Goal: Task Accomplishment & Management: Complete application form

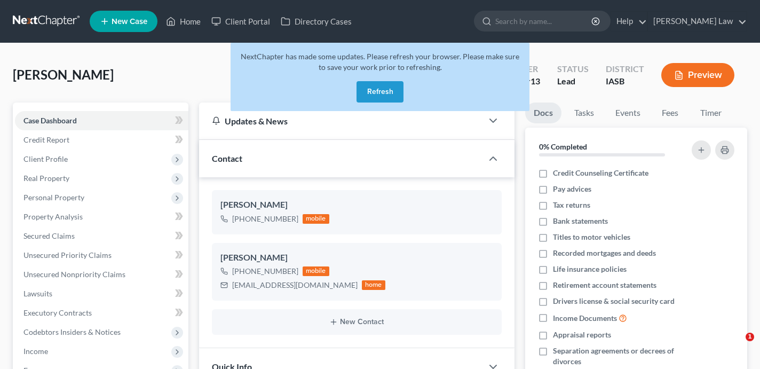
select select "0"
click at [380, 99] on button "Refresh" at bounding box center [379, 91] width 47 height 21
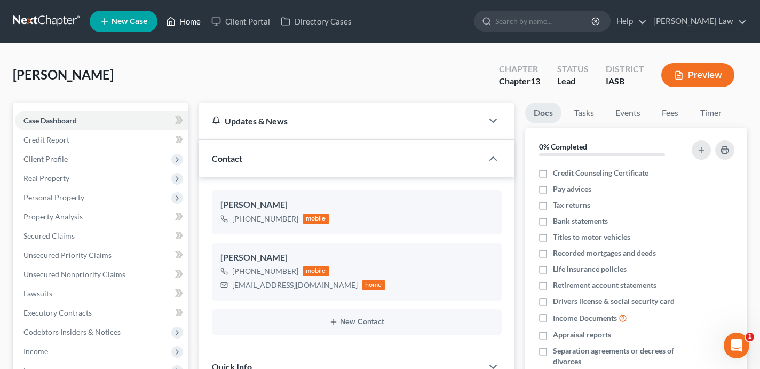
click at [195, 24] on link "Home" at bounding box center [183, 21] width 45 height 19
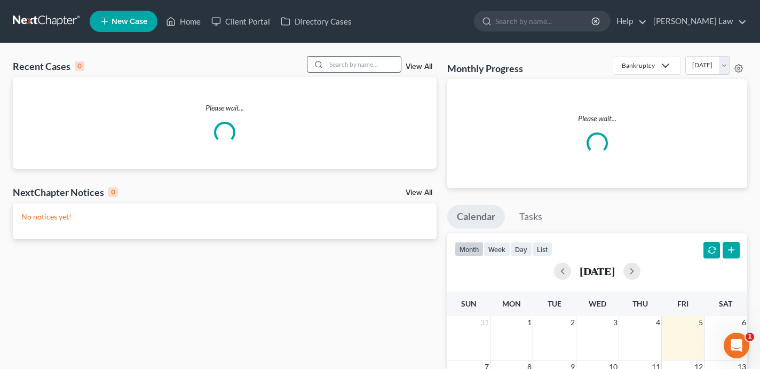
click at [366, 63] on input "search" at bounding box center [363, 64] width 75 height 15
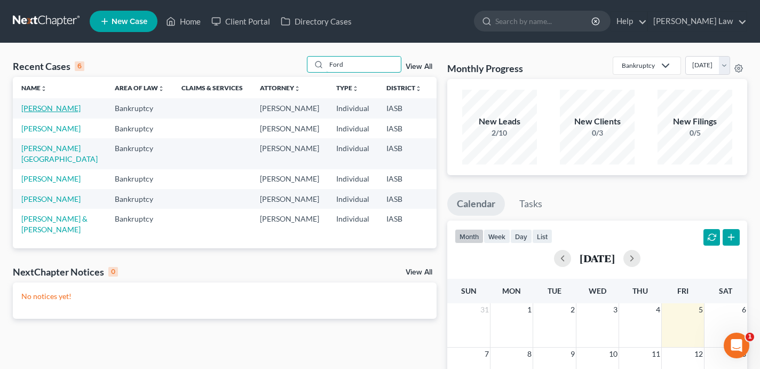
type input "Ford"
click at [35, 113] on link "[PERSON_NAME]" at bounding box center [50, 108] width 59 height 9
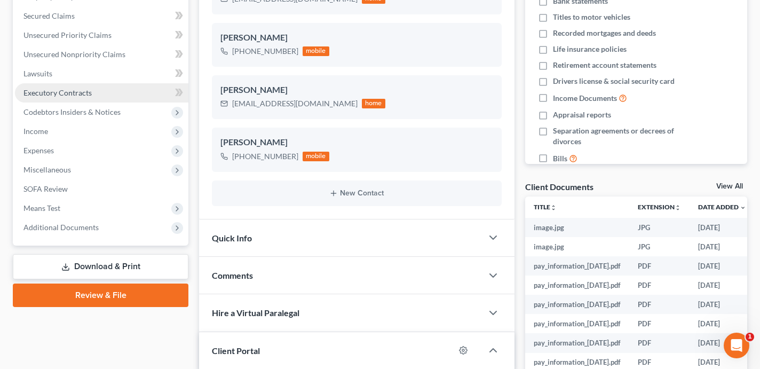
scroll to position [258, 0]
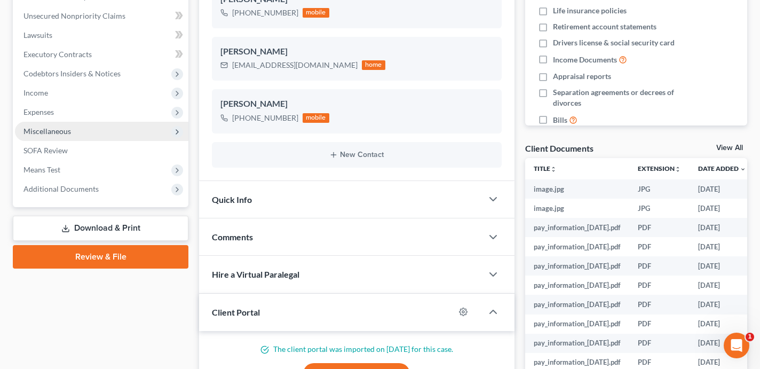
click at [100, 131] on span "Miscellaneous" at bounding box center [101, 131] width 173 height 19
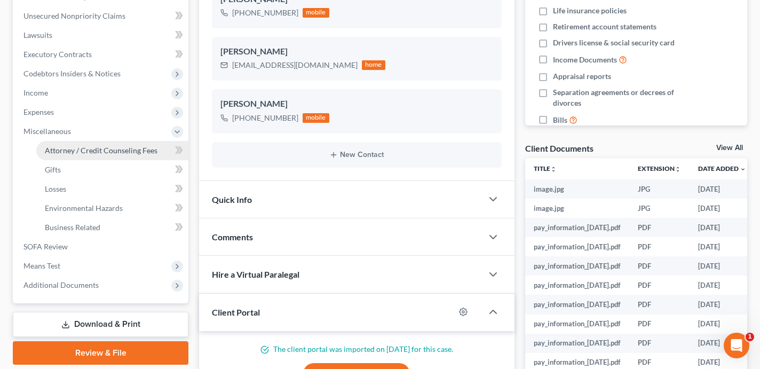
click at [101, 148] on span "Attorney / Credit Counseling Fees" at bounding box center [101, 150] width 113 height 9
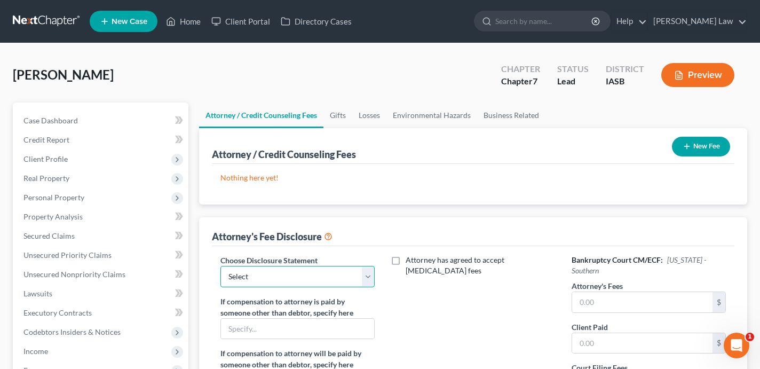
click at [302, 278] on select "Select [PERSON_NAME]" at bounding box center [297, 276] width 154 height 21
select select "0"
click at [220, 266] on select "Select [PERSON_NAME]" at bounding box center [297, 276] width 154 height 21
click at [587, 299] on input "text" at bounding box center [642, 302] width 140 height 20
type input "1"
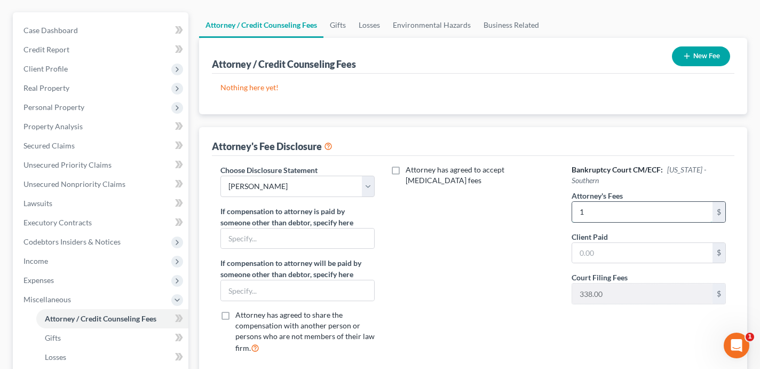
scroll to position [91, 0]
type input "1,400"
click at [588, 231] on label "Client Paid" at bounding box center [589, 236] width 36 height 11
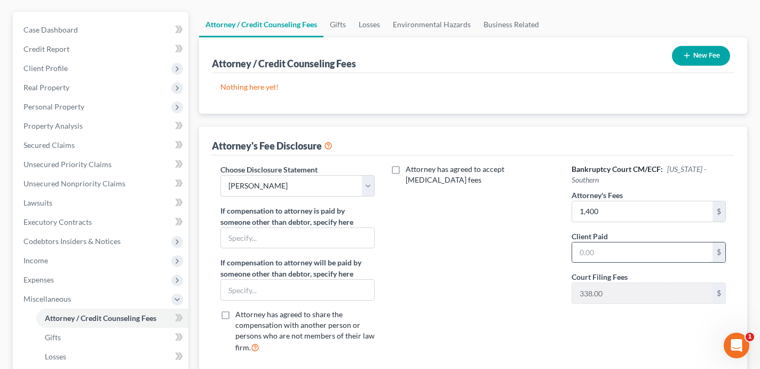
click at [588, 242] on input "text" at bounding box center [642, 252] width 140 height 20
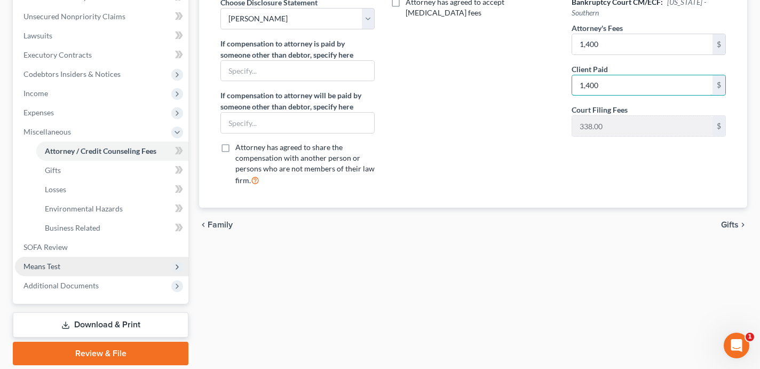
scroll to position [232, 0]
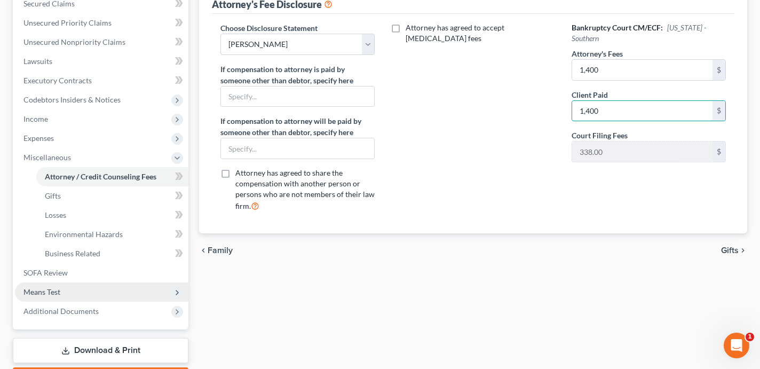
type input "1,400"
click at [136, 245] on link "Business Related" at bounding box center [112, 253] width 152 height 19
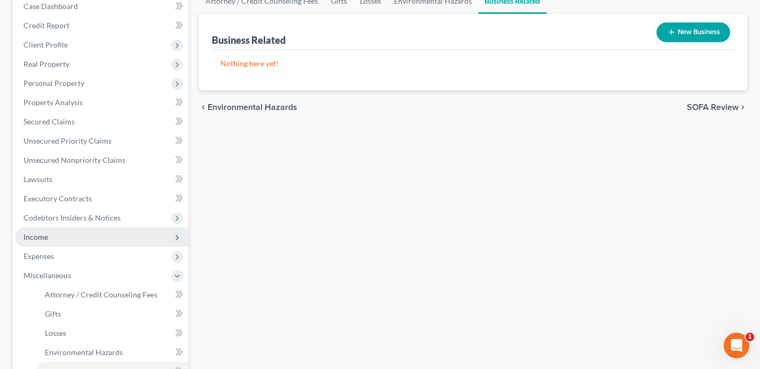
scroll to position [140, 0]
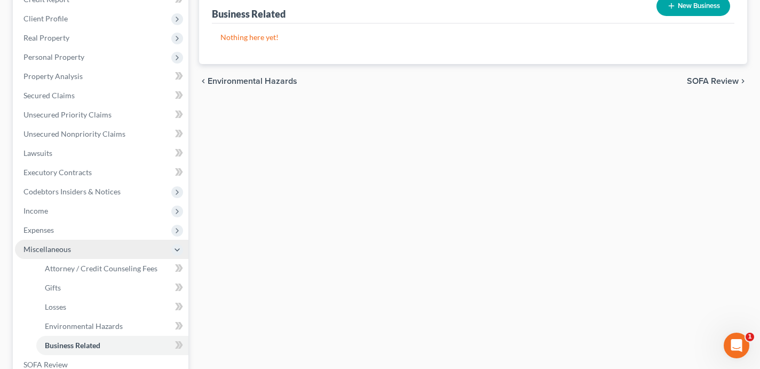
click at [138, 245] on span "Miscellaneous" at bounding box center [101, 249] width 173 height 19
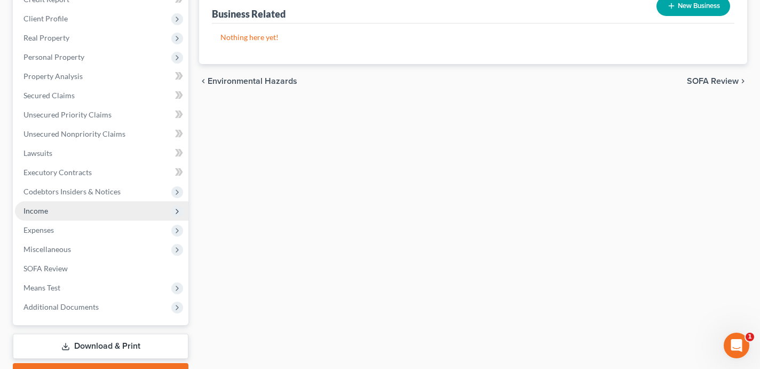
click at [105, 210] on span "Income" at bounding box center [101, 210] width 173 height 19
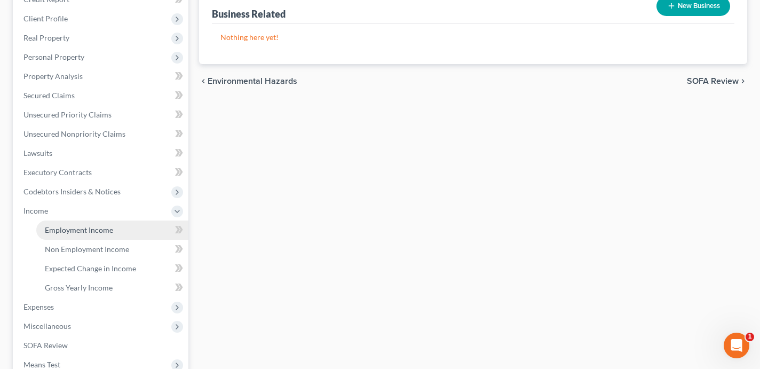
click at [106, 228] on span "Employment Income" at bounding box center [79, 229] width 68 height 9
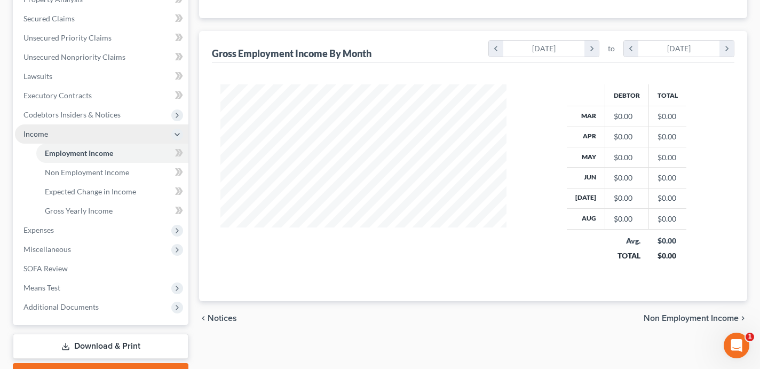
scroll to position [59, 0]
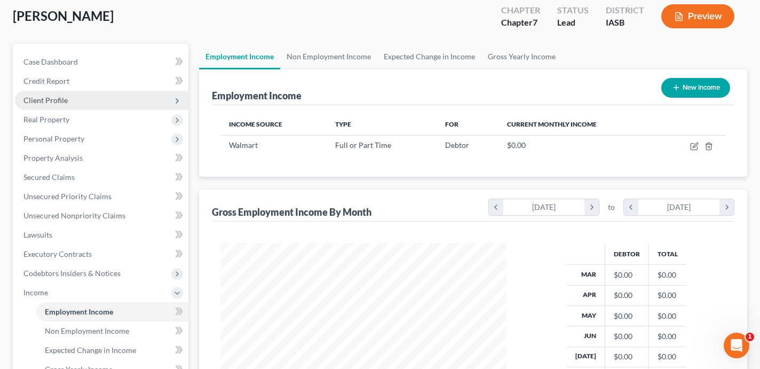
click at [119, 102] on span "Client Profile" at bounding box center [101, 100] width 173 height 19
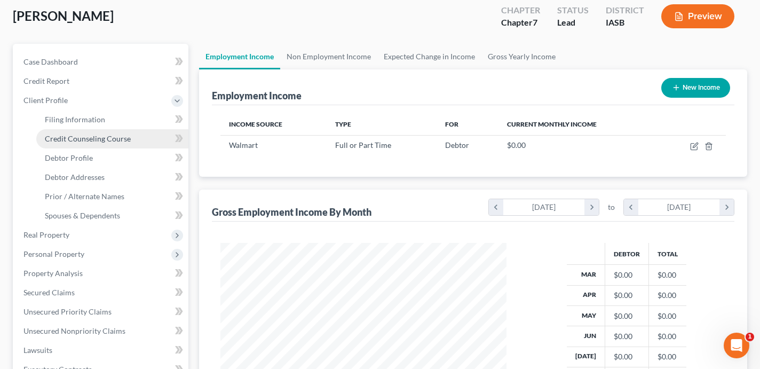
click at [116, 137] on span "Credit Counseling Course" at bounding box center [88, 138] width 86 height 9
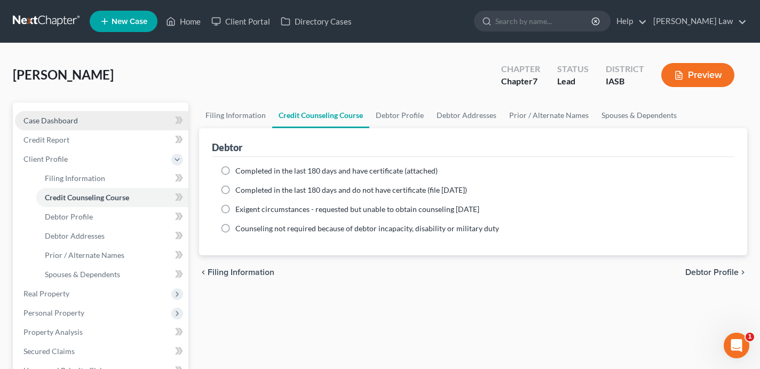
click at [71, 121] on span "Case Dashboard" at bounding box center [50, 120] width 54 height 9
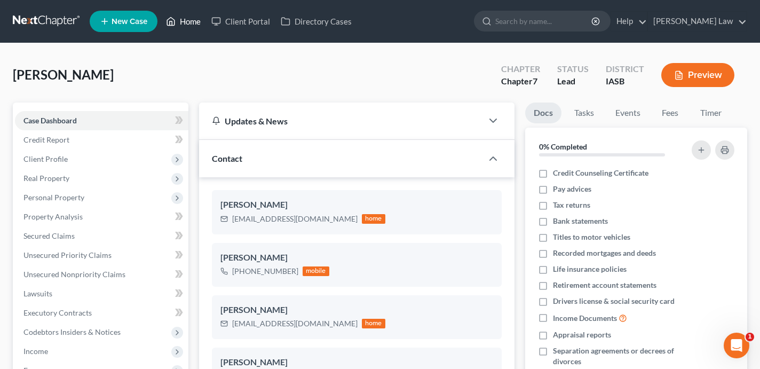
click at [180, 24] on link "Home" at bounding box center [183, 21] width 45 height 19
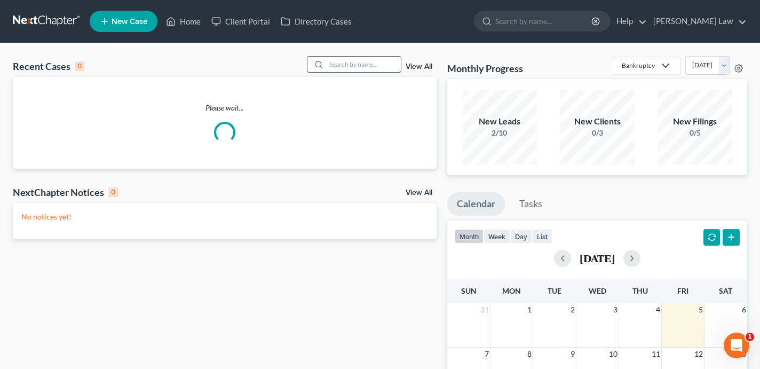
click at [343, 67] on input "search" at bounding box center [363, 64] width 75 height 15
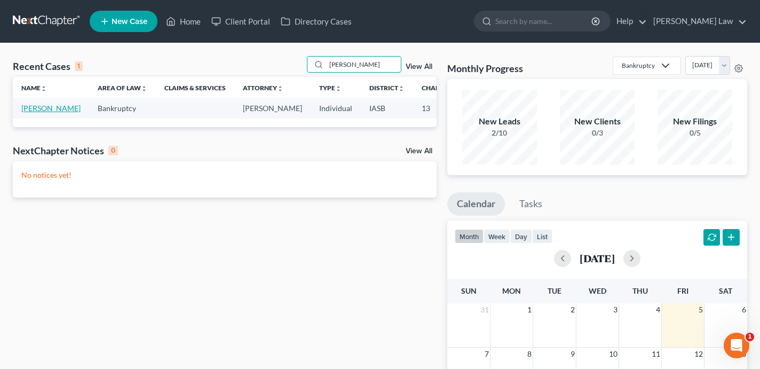
type input "[PERSON_NAME]"
click at [29, 113] on link "[PERSON_NAME]" at bounding box center [50, 108] width 59 height 9
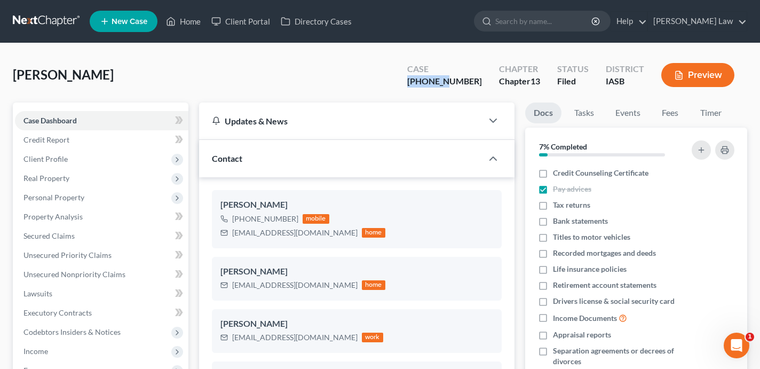
drag, startPoint x: 468, startPoint y: 82, endPoint x: 433, endPoint y: 82, distance: 34.7
click at [433, 82] on div "[PHONE_NUMBER]" at bounding box center [444, 81] width 75 height 12
copy div "25-01209"
click at [193, 19] on link "Home" at bounding box center [183, 21] width 45 height 19
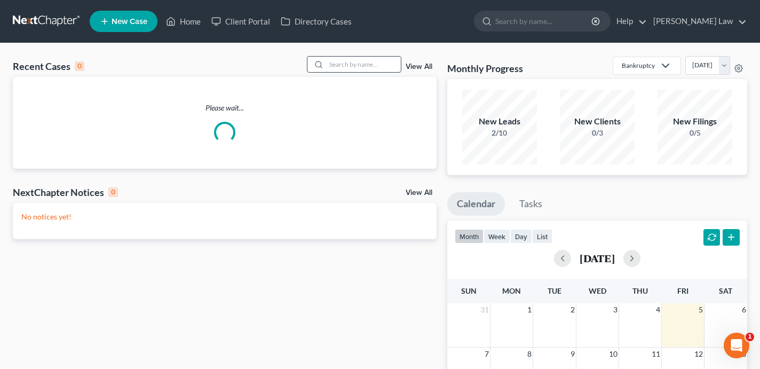
click at [346, 66] on input "search" at bounding box center [363, 64] width 75 height 15
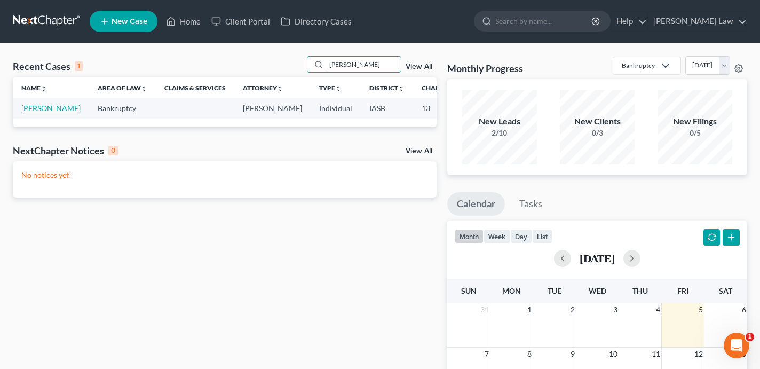
type input "[PERSON_NAME]"
click at [27, 113] on link "[PERSON_NAME]" at bounding box center [50, 108] width 59 height 9
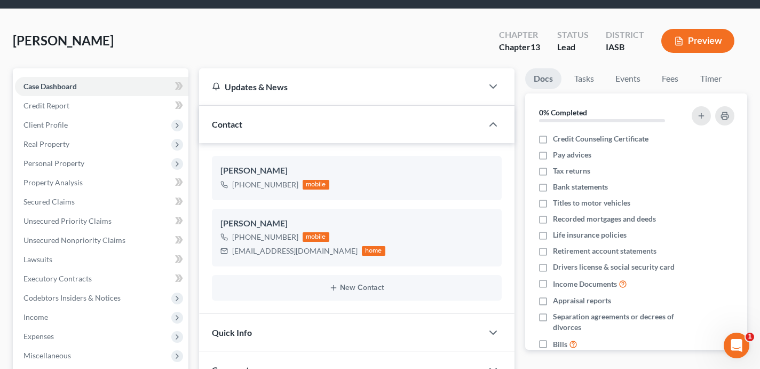
scroll to position [27, 0]
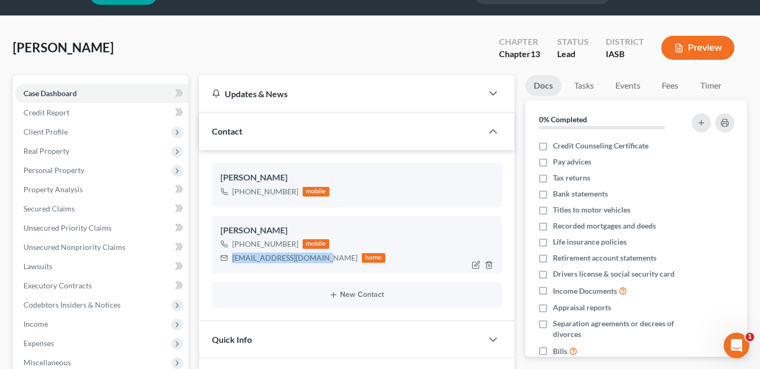
drag, startPoint x: 316, startPoint y: 261, endPoint x: 233, endPoint y: 258, distance: 83.3
click at [233, 258] on div "[EMAIL_ADDRESS][DOMAIN_NAME]" at bounding box center [294, 257] width 125 height 11
copy div "[EMAIL_ADDRESS][DOMAIN_NAME]"
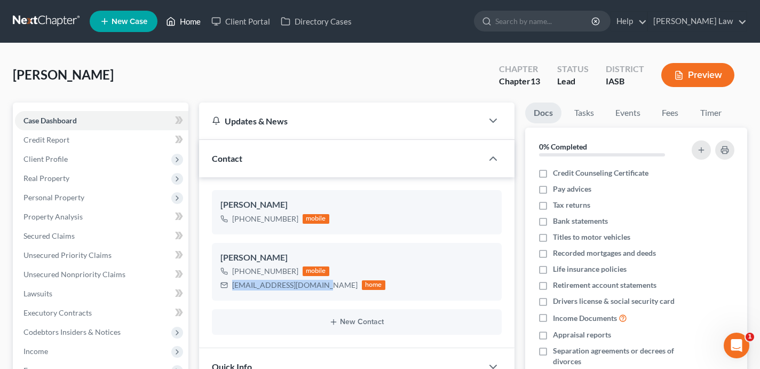
click at [186, 24] on link "Home" at bounding box center [183, 21] width 45 height 19
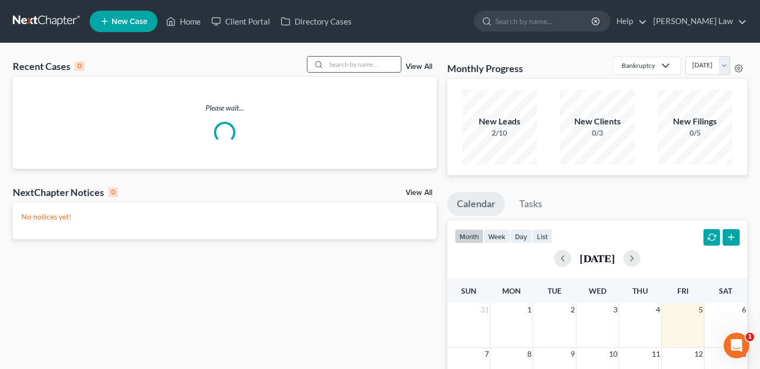
click at [340, 63] on input "search" at bounding box center [363, 64] width 75 height 15
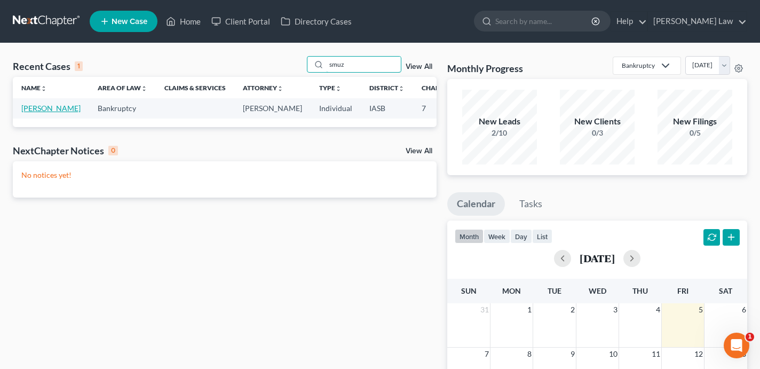
type input "smuz"
click at [38, 113] on link "[PERSON_NAME]" at bounding box center [50, 108] width 59 height 9
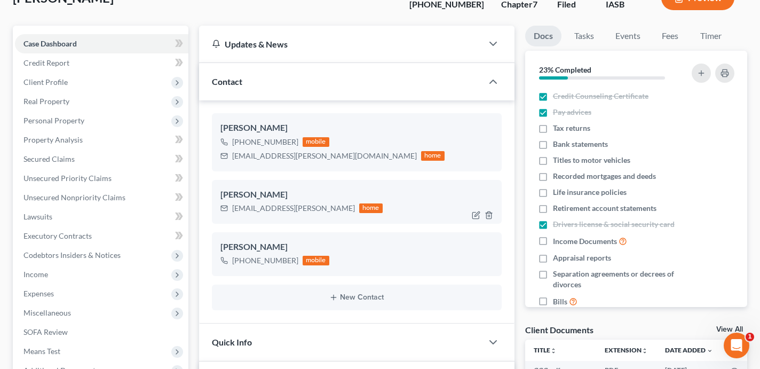
scroll to position [78, 0]
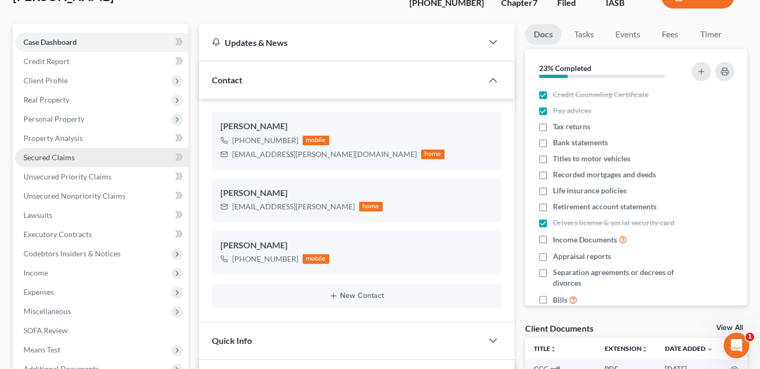
click at [119, 155] on link "Secured Claims" at bounding box center [101, 157] width 173 height 19
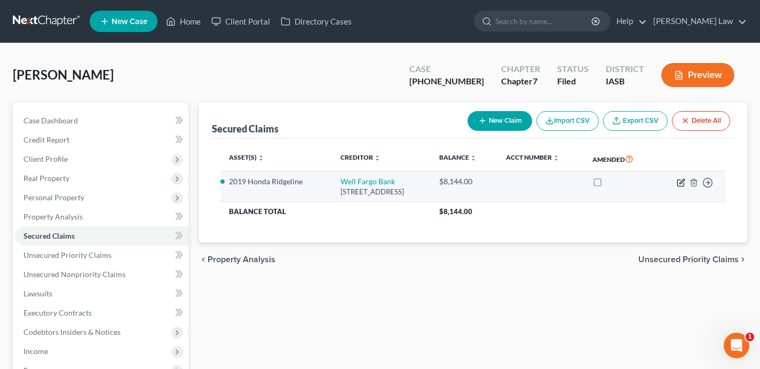
click at [678, 181] on icon "button" at bounding box center [681, 182] width 9 height 9
select select "43"
select select "2"
select select "0"
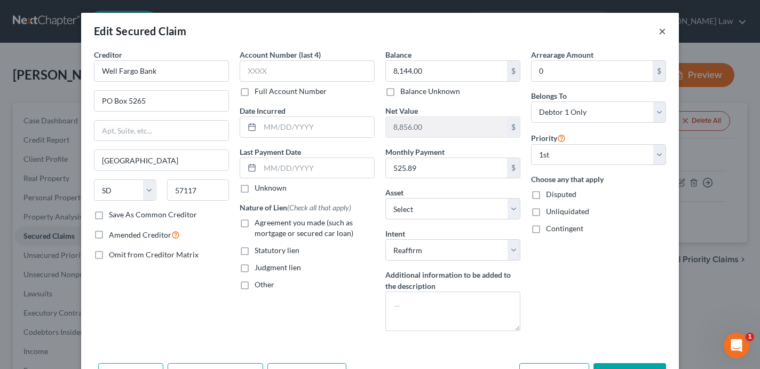
click at [663, 30] on button "×" at bounding box center [661, 31] width 7 height 13
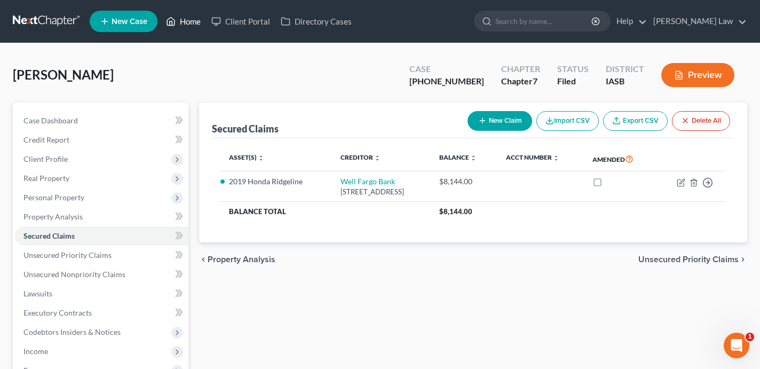
click at [182, 24] on link "Home" at bounding box center [183, 21] width 45 height 19
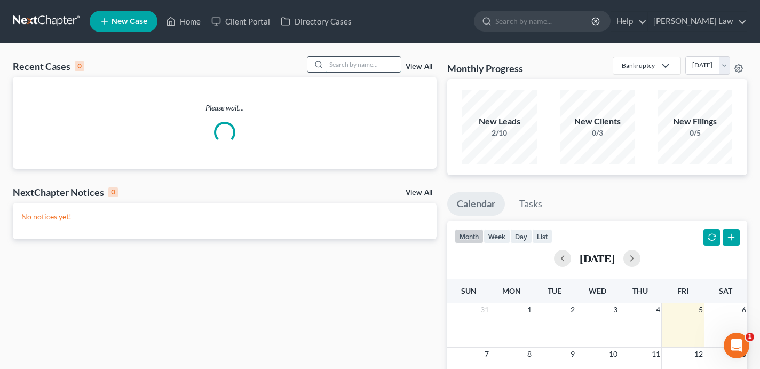
click at [356, 66] on input "search" at bounding box center [363, 64] width 75 height 15
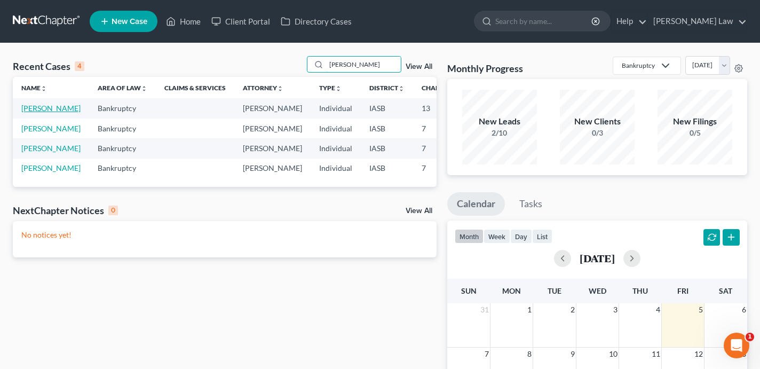
type input "[PERSON_NAME]"
click at [29, 113] on link "[PERSON_NAME]" at bounding box center [50, 108] width 59 height 9
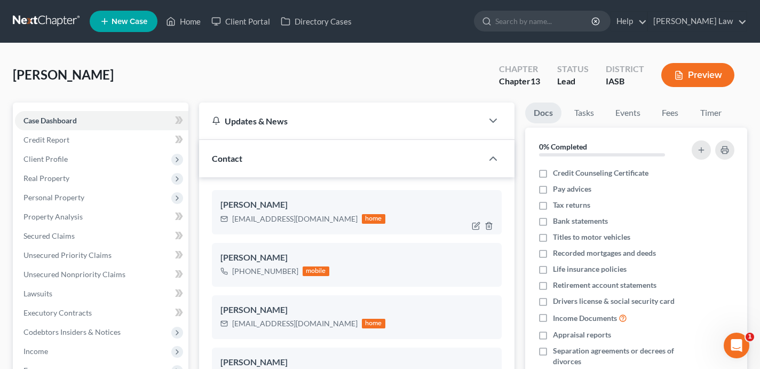
scroll to position [172, 0]
drag, startPoint x: 318, startPoint y: 219, endPoint x: 231, endPoint y: 216, distance: 87.0
click at [231, 216] on div "[EMAIL_ADDRESS][DOMAIN_NAME] home" at bounding box center [302, 219] width 165 height 14
copy div "[EMAIL_ADDRESS][DOMAIN_NAME]"
click at [187, 27] on link "Home" at bounding box center [183, 21] width 45 height 19
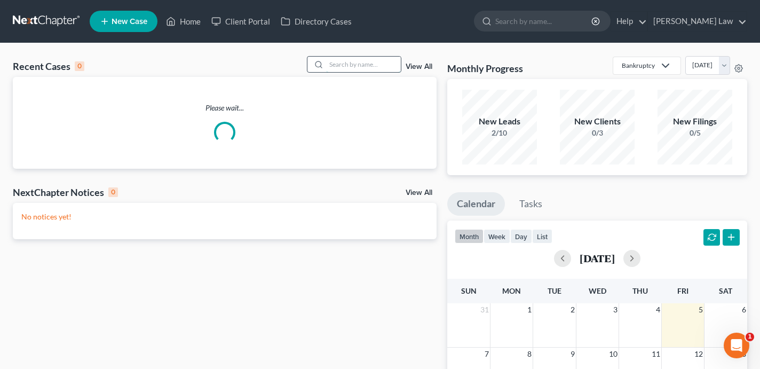
click at [365, 66] on input "search" at bounding box center [363, 64] width 75 height 15
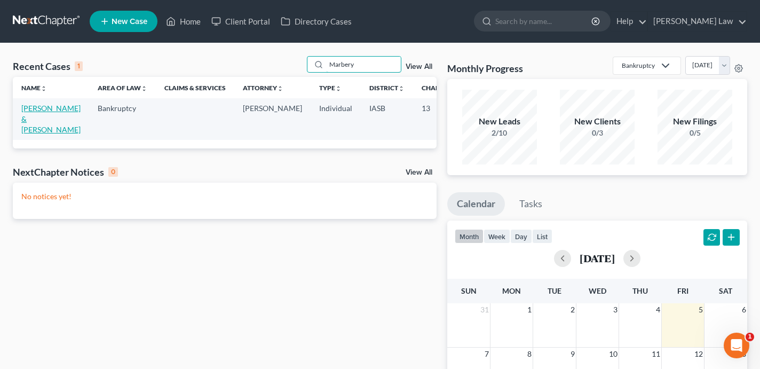
type input "Marbery"
click at [34, 130] on link "[PERSON_NAME] & [PERSON_NAME]" at bounding box center [50, 119] width 59 height 30
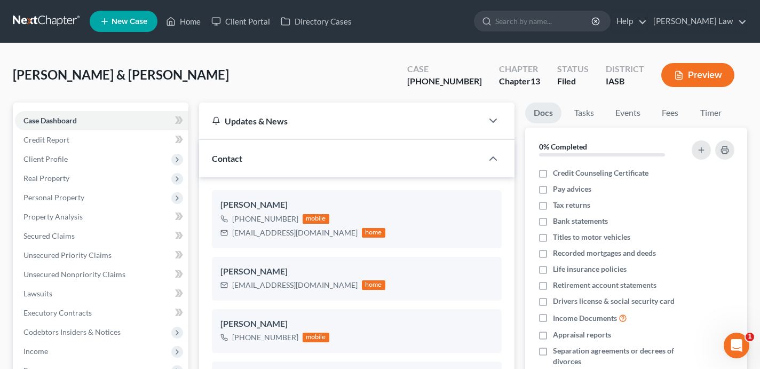
scroll to position [3247, 0]
click at [467, 81] on div "[PHONE_NUMBER]" at bounding box center [444, 81] width 75 height 12
drag, startPoint x: 467, startPoint y: 81, endPoint x: 463, endPoint y: 76, distance: 6.4
click at [461, 81] on div "[PHONE_NUMBER]" at bounding box center [444, 81] width 75 height 12
click at [482, 81] on div "Case [PHONE_NUMBER]" at bounding box center [445, 75] width 92 height 31
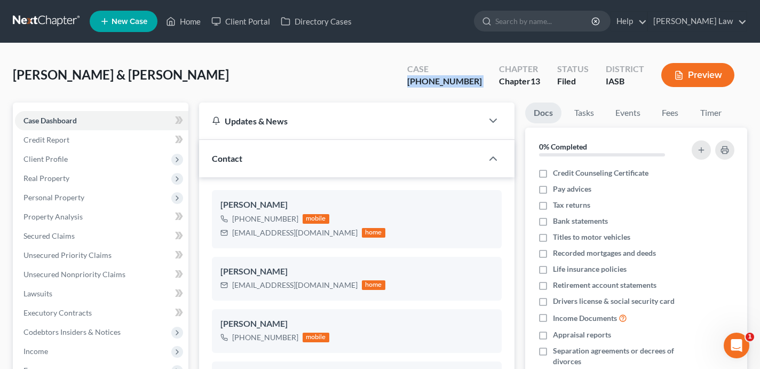
drag, startPoint x: 471, startPoint y: 82, endPoint x: 417, endPoint y: 87, distance: 54.1
click at [417, 87] on div "[PERSON_NAME] & [PERSON_NAME] Upgraded Case [PHONE_NUMBER] Chapter Chapter 13 S…" at bounding box center [380, 79] width 734 height 46
copy div "[PHONE_NUMBER]"
click at [201, 19] on link "Home" at bounding box center [183, 21] width 45 height 19
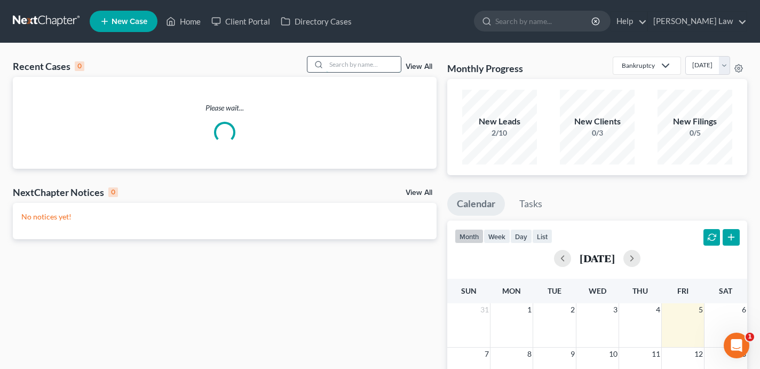
click at [354, 63] on input "search" at bounding box center [363, 64] width 75 height 15
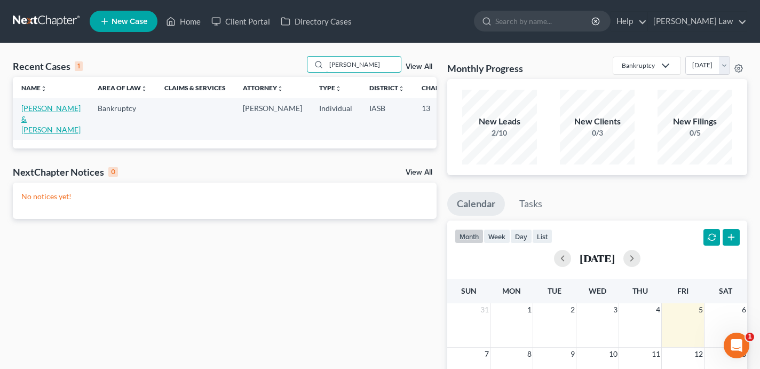
type input "[PERSON_NAME]"
click at [36, 120] on link "[PERSON_NAME] & [PERSON_NAME]" at bounding box center [50, 119] width 59 height 30
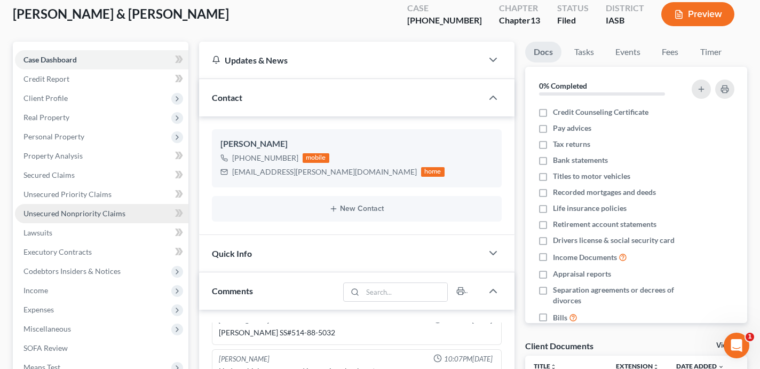
scroll to position [8177, 0]
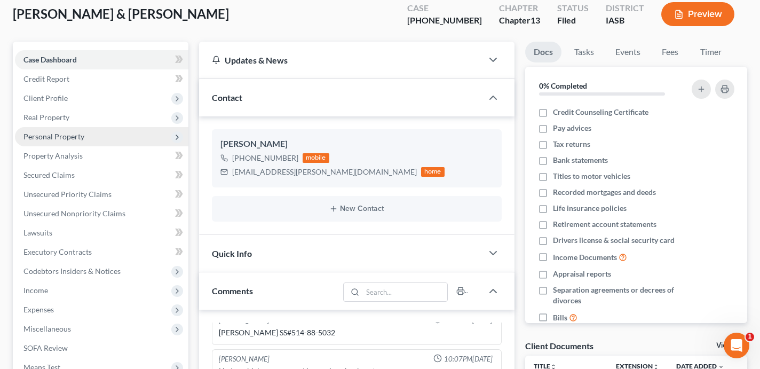
click at [95, 135] on span "Personal Property" at bounding box center [101, 136] width 173 height 19
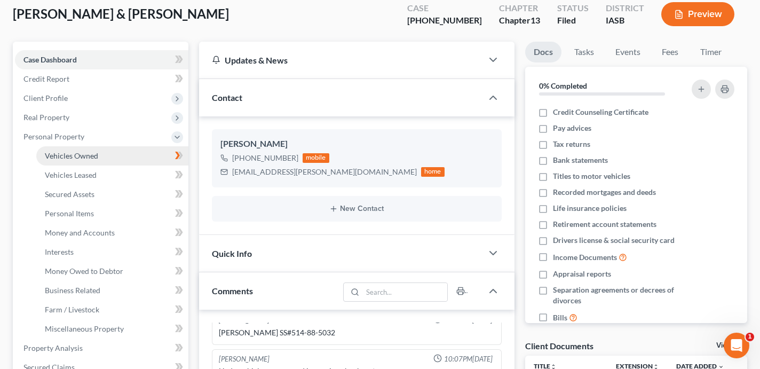
click at [97, 155] on span "Vehicles Owned" at bounding box center [71, 155] width 53 height 9
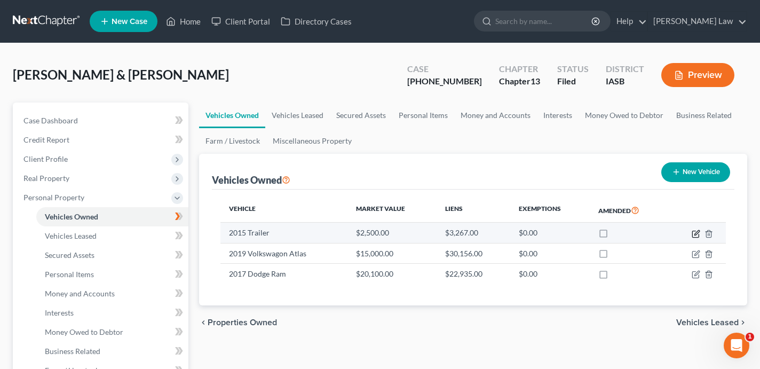
click at [695, 234] on icon "button" at bounding box center [696, 232] width 5 height 5
select select "2"
select select "11"
select select "2"
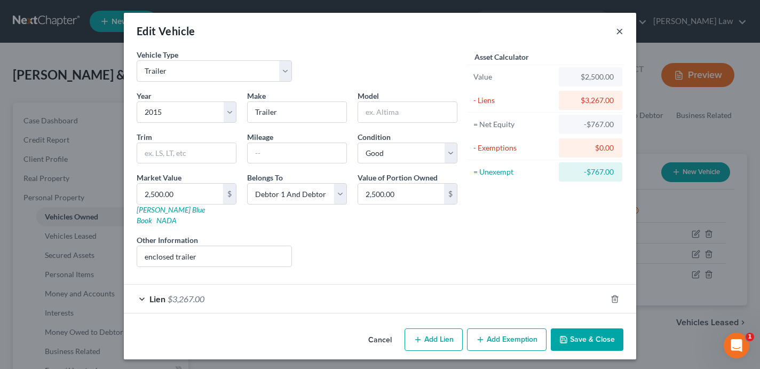
click at [622, 32] on button "×" at bounding box center [619, 31] width 7 height 13
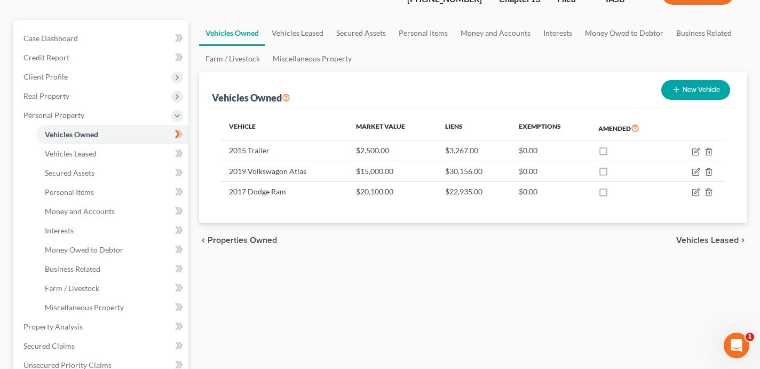
scroll to position [84, 0]
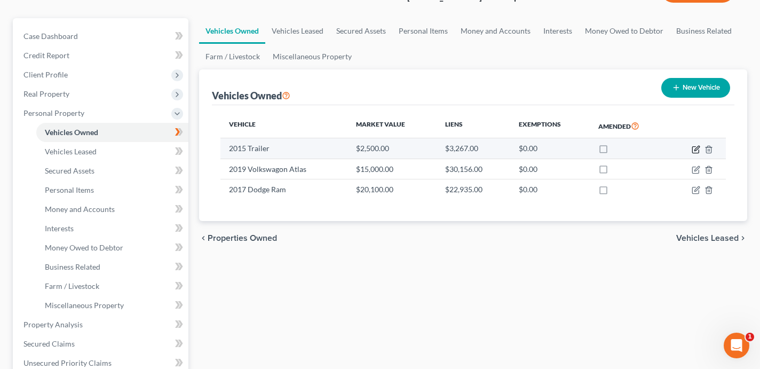
click at [694, 150] on icon "button" at bounding box center [696, 148] width 5 height 5
select select "2"
select select "11"
select select "2"
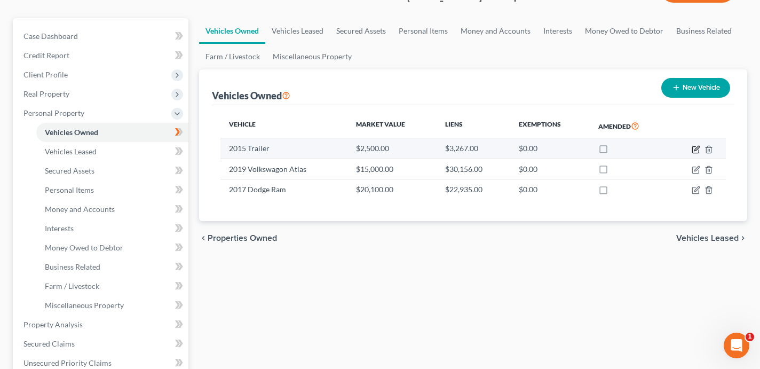
select select "29"
select select "2"
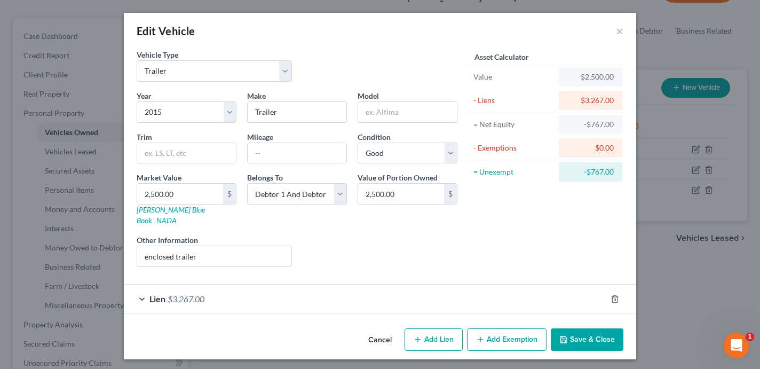
click at [421, 287] on div "Lien $3,267.00" at bounding box center [365, 298] width 482 height 28
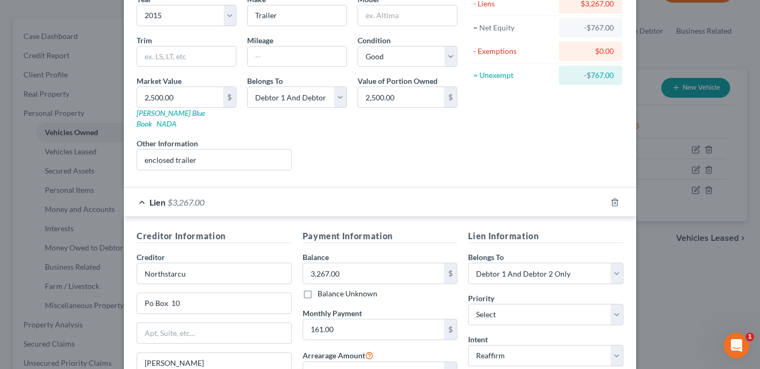
scroll to position [0, 0]
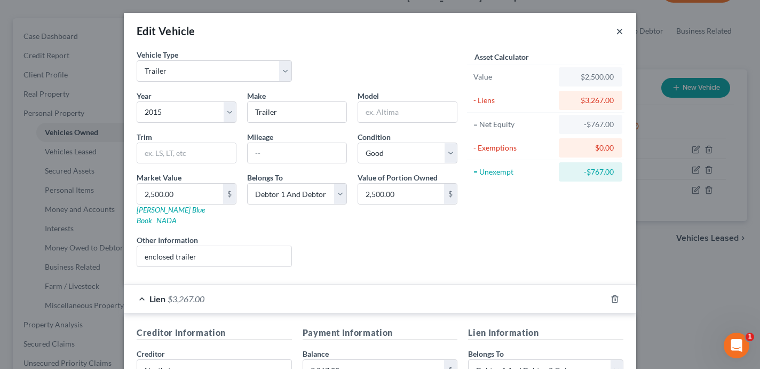
click at [619, 27] on button "×" at bounding box center [619, 31] width 7 height 13
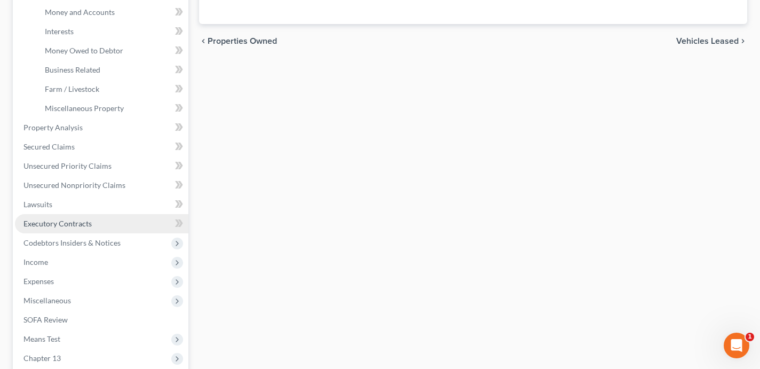
scroll to position [292, 0]
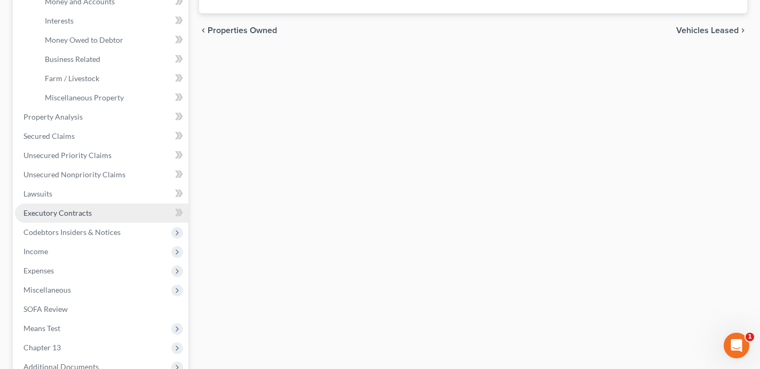
click at [109, 213] on link "Executory Contracts" at bounding box center [101, 212] width 173 height 19
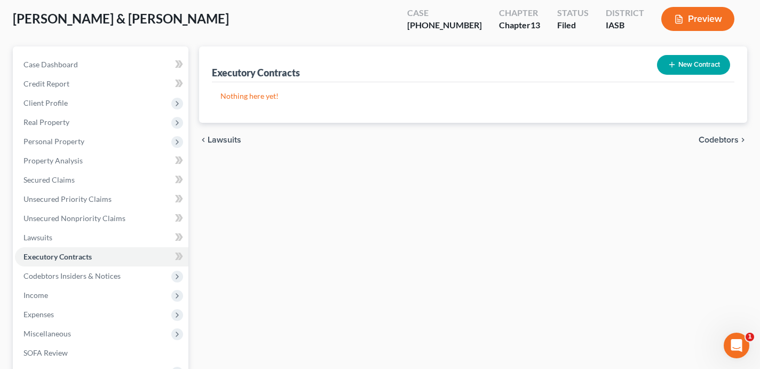
scroll to position [44, 0]
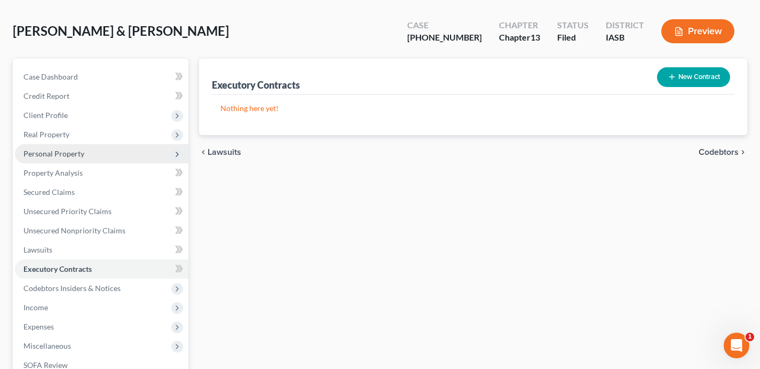
click at [108, 154] on span "Personal Property" at bounding box center [101, 153] width 173 height 19
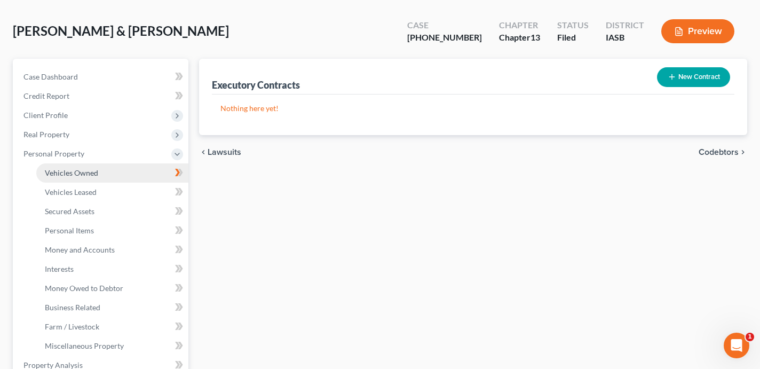
click at [111, 171] on link "Vehicles Owned" at bounding box center [112, 172] width 152 height 19
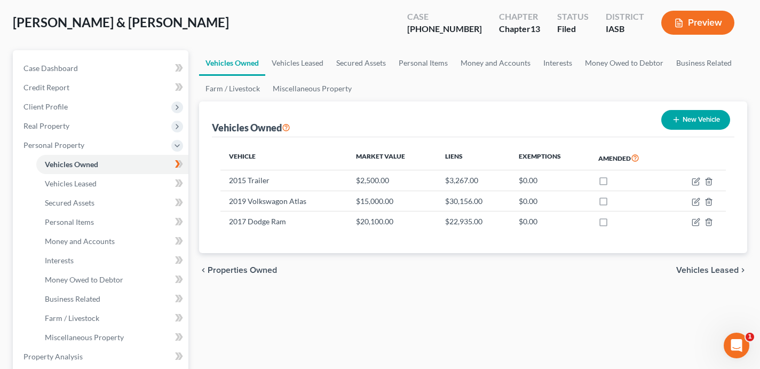
scroll to position [67, 0]
